Goal: Task Accomplishment & Management: Manage account settings

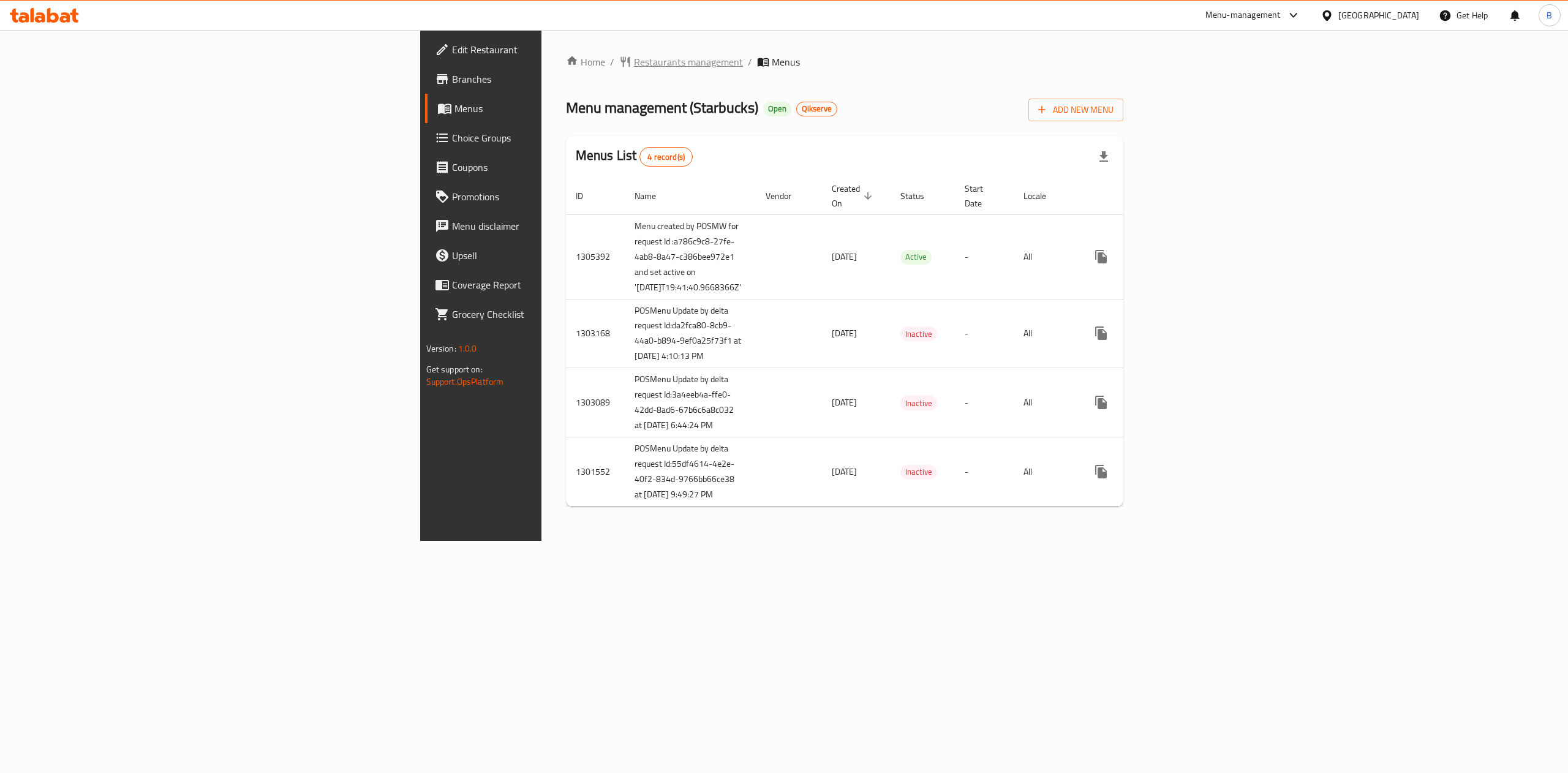
click at [634, 68] on span "Restaurants management" at bounding box center [688, 62] width 109 height 15
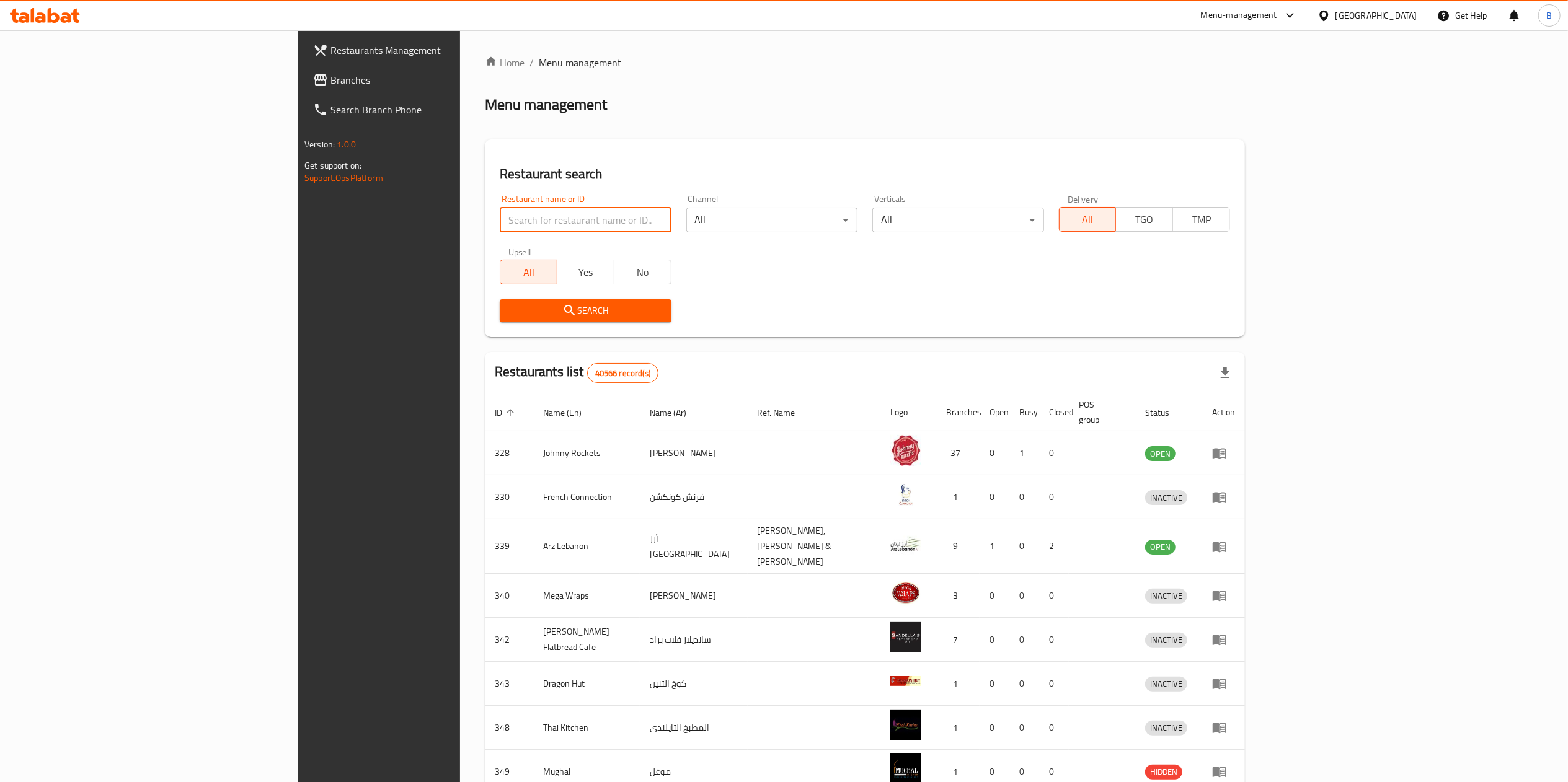
click at [499, 227] on input "search" at bounding box center [585, 220] width 171 height 25
paste input "631976"
type input "631976"
click button "Search" at bounding box center [585, 310] width 171 height 23
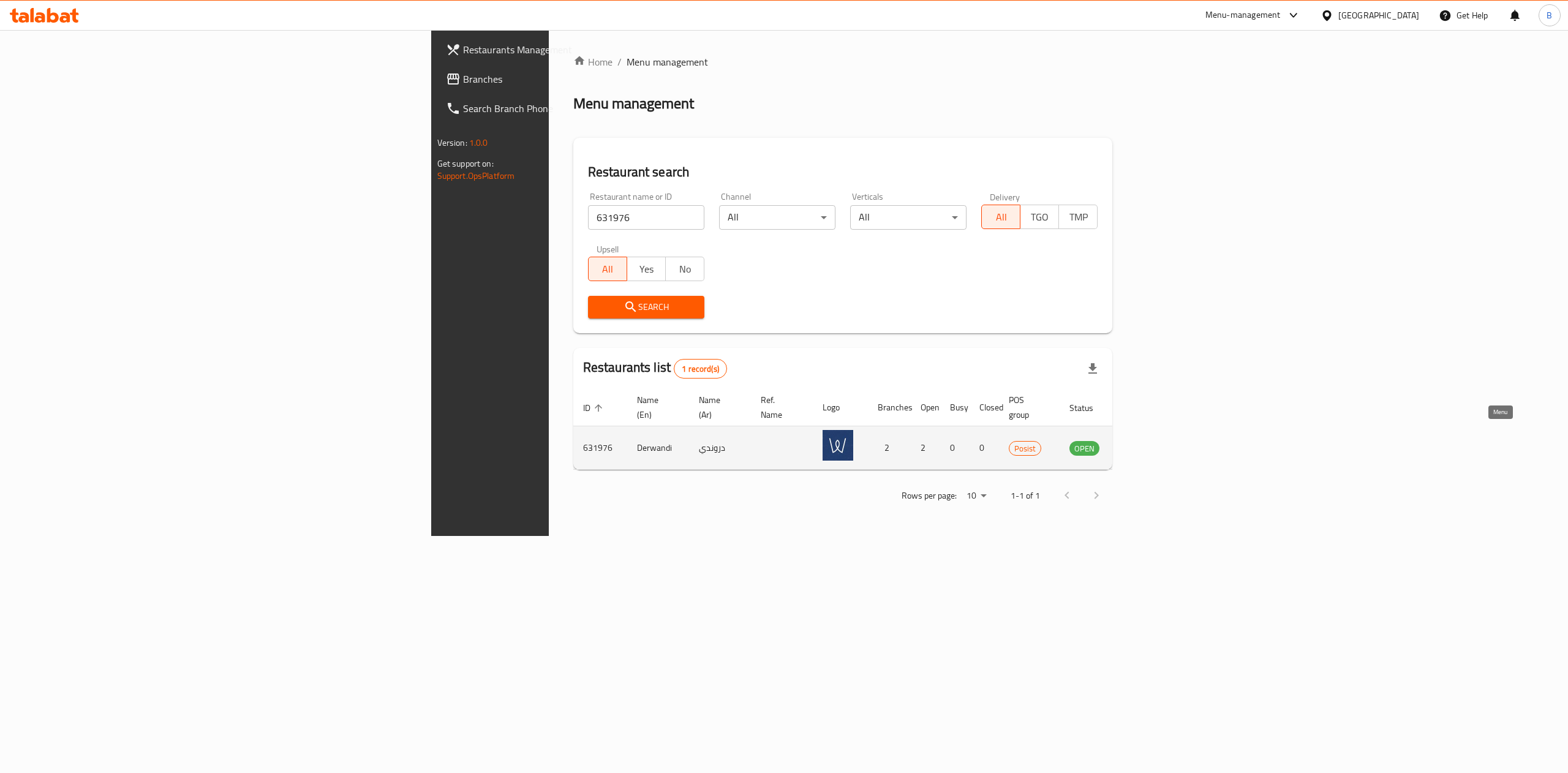
click at [1149, 440] on icon "enhanced table" at bounding box center [1142, 448] width 15 height 15
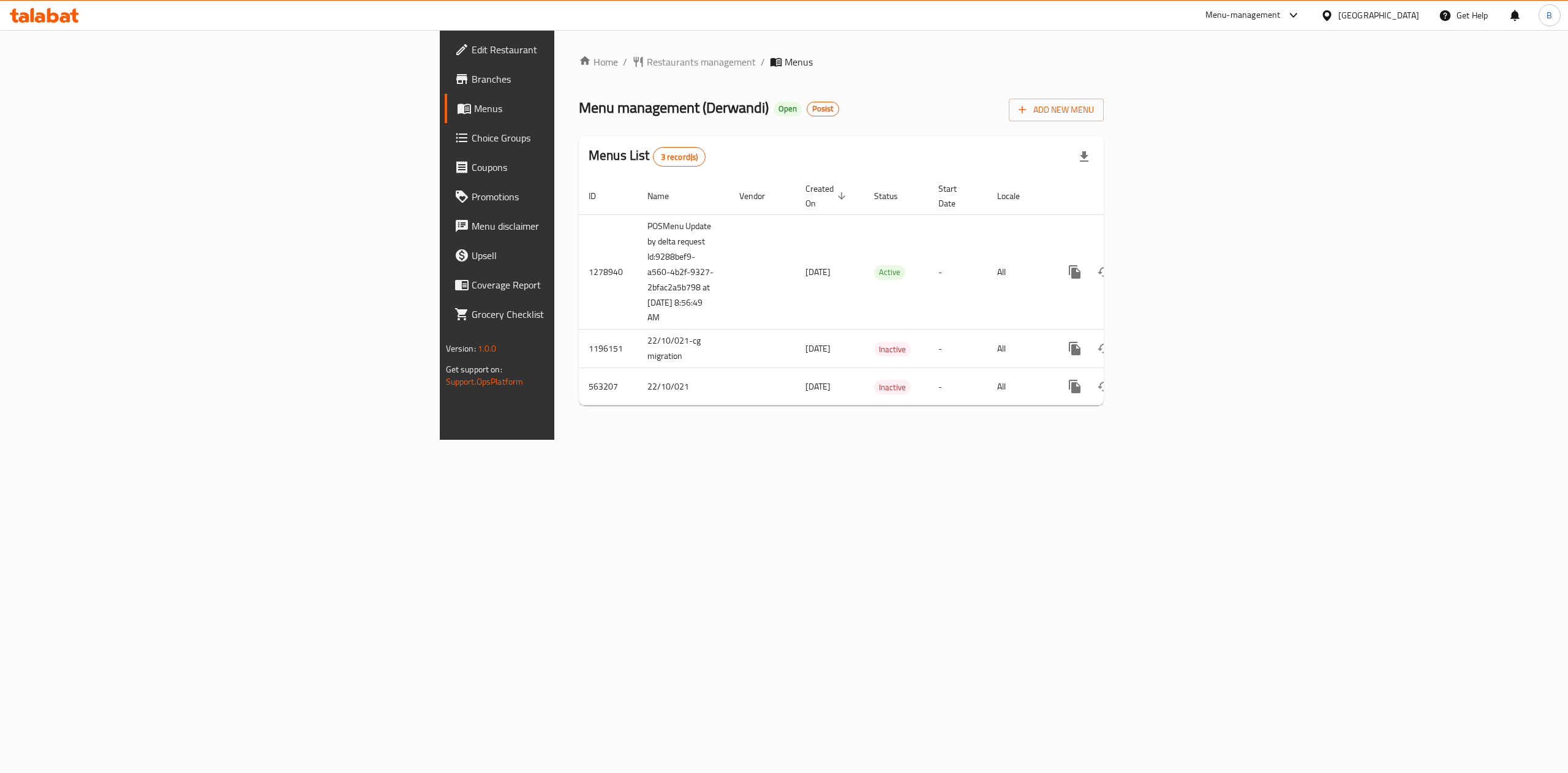
click at [472, 71] on span "Branches" at bounding box center [582, 79] width 221 height 15
